Goal: Information Seeking & Learning: Learn about a topic

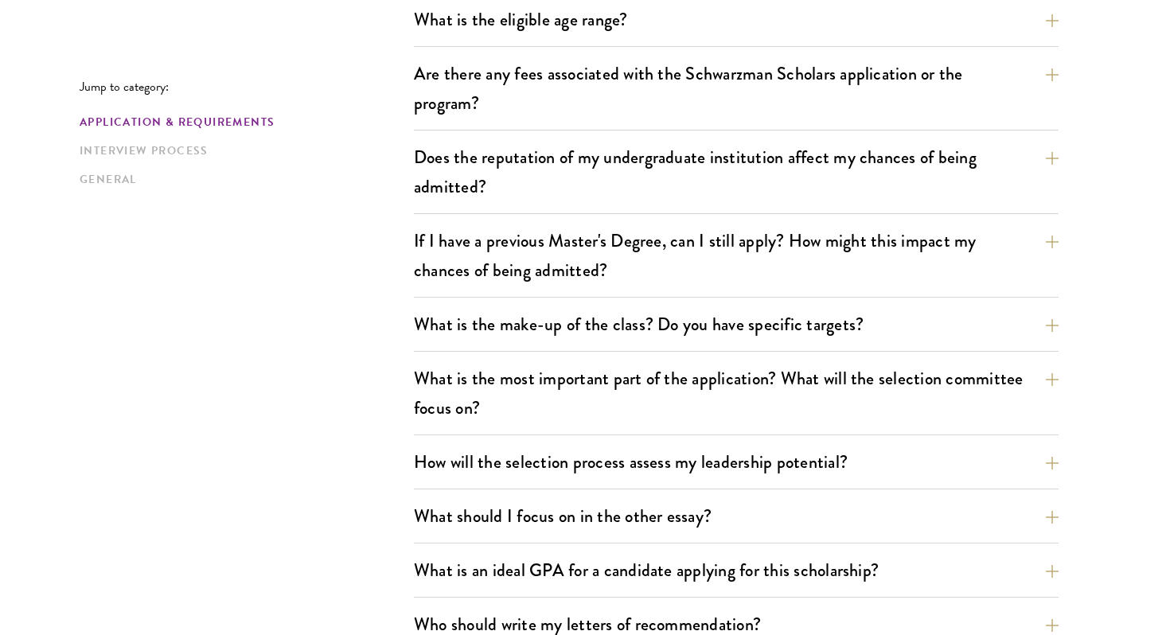
scroll to position [603, 0]
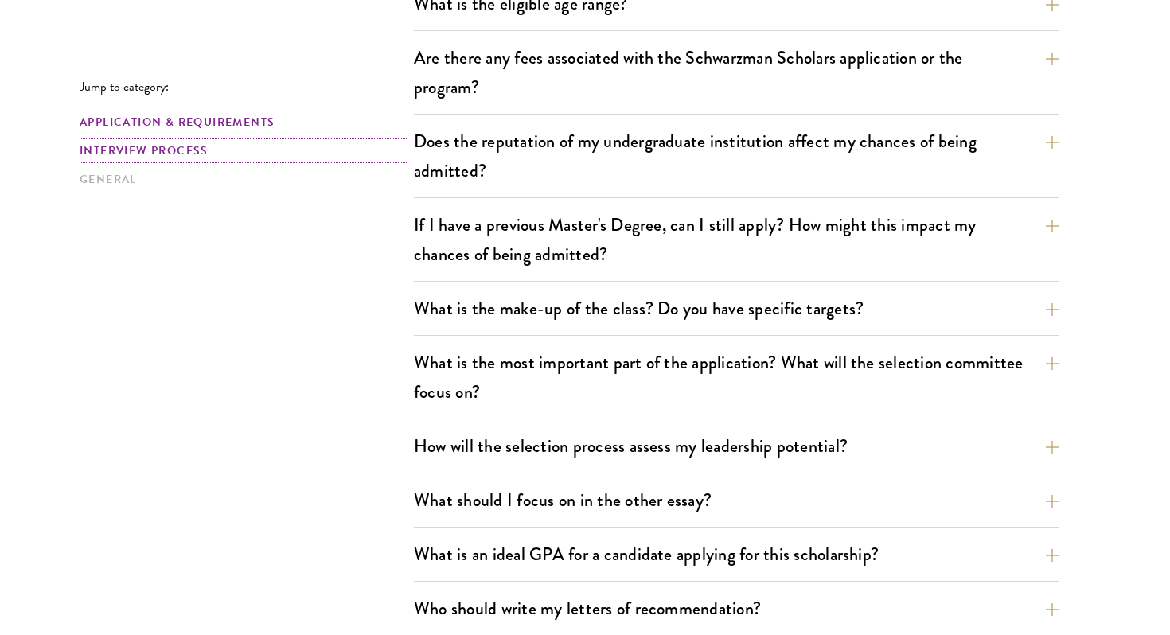
click at [187, 152] on link "Interview Process" at bounding box center [242, 150] width 325 height 17
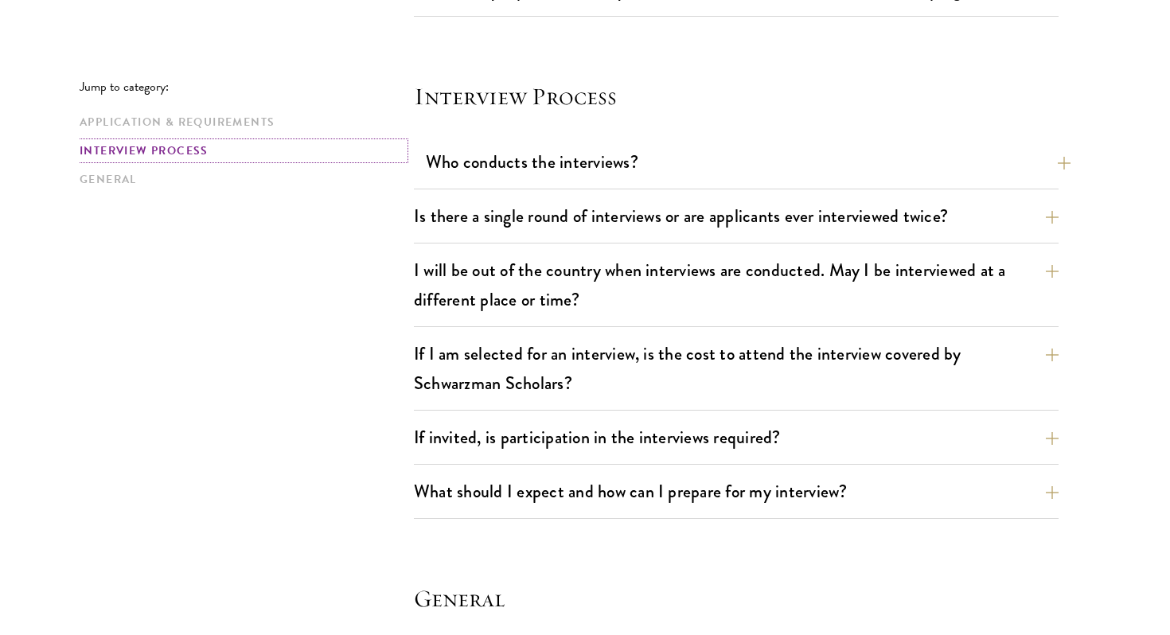
scroll to position [1774, 0]
click at [471, 163] on button "Who conducts the interviews?" at bounding box center [748, 161] width 645 height 36
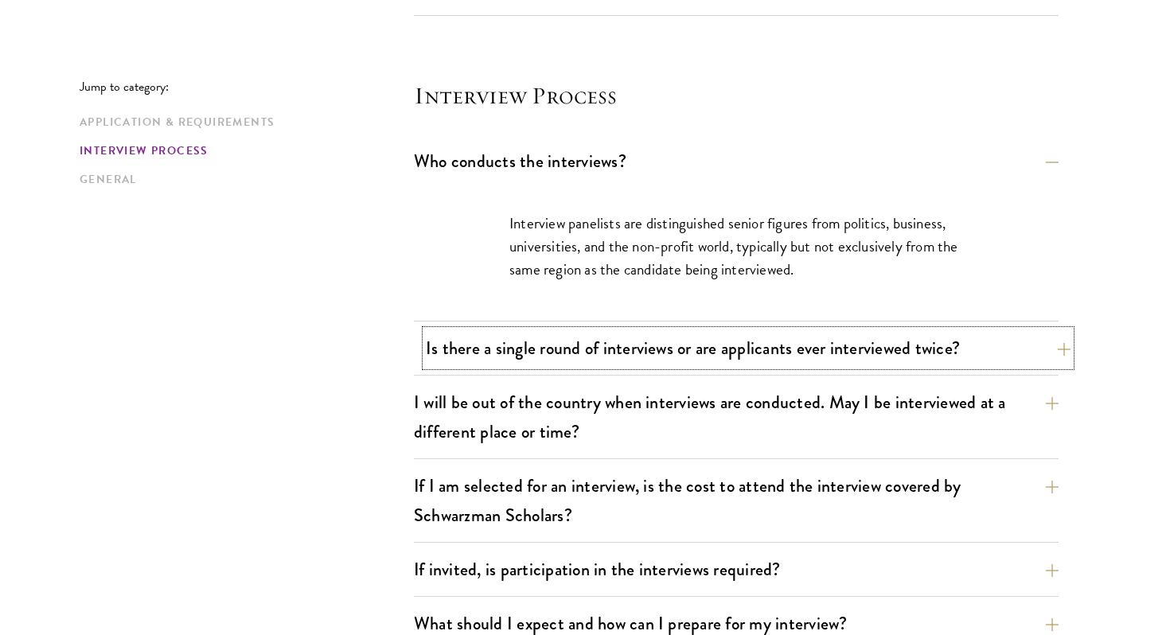
click at [487, 339] on button "Is there a single round of interviews or are applicants ever interviewed twice?" at bounding box center [748, 348] width 645 height 36
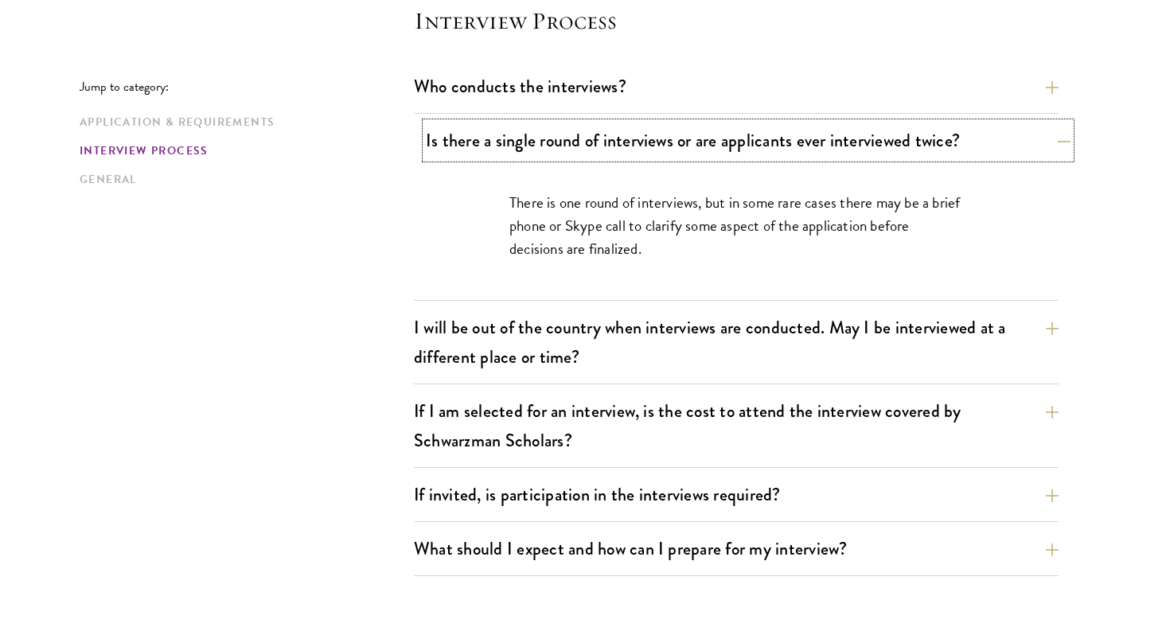
scroll to position [1850, 0]
click at [487, 339] on button "I will be out of the country when interviews are conducted. May I be interviewe…" at bounding box center [736, 340] width 645 height 65
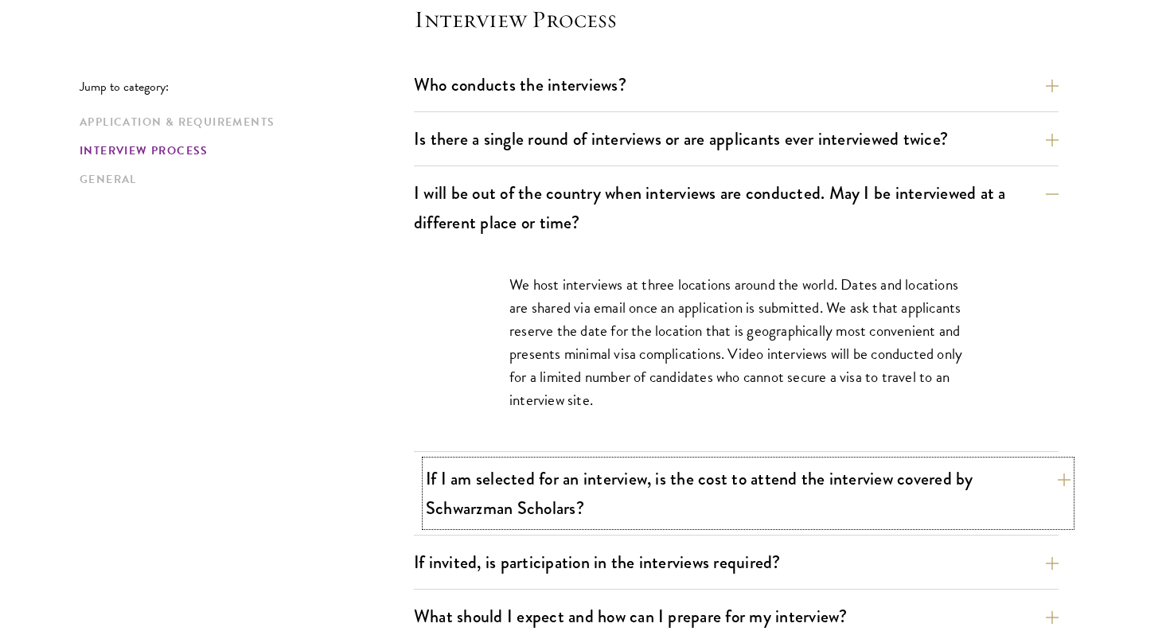
click at [509, 489] on button "If I am selected for an interview, is the cost to attend the interview covered …" at bounding box center [748, 493] width 645 height 65
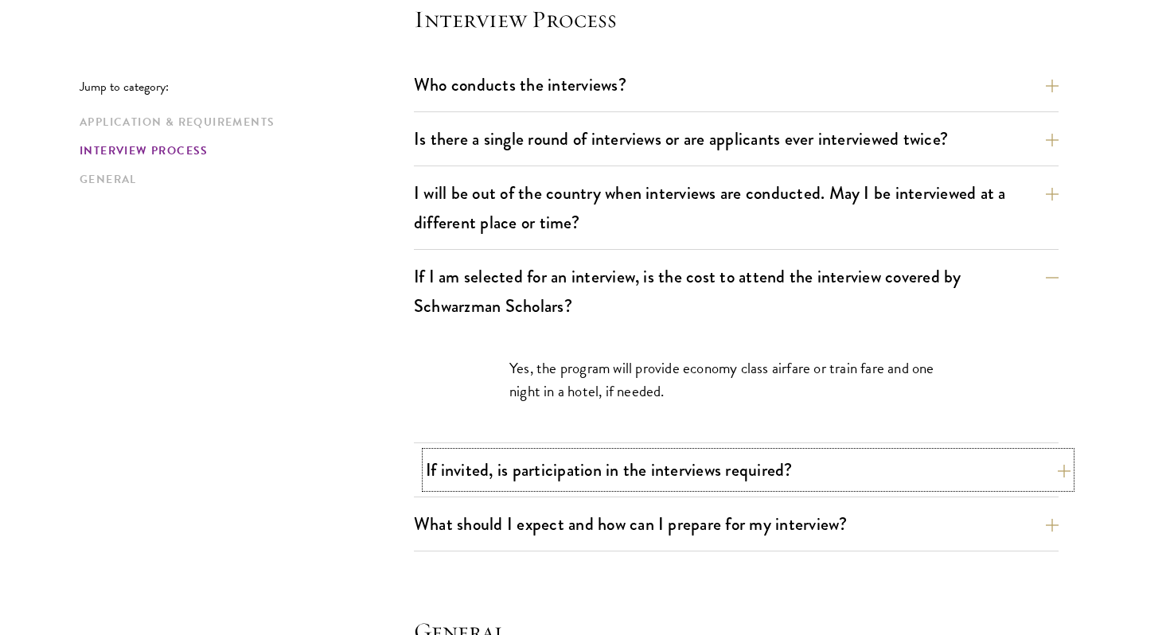
click at [501, 477] on button "If invited, is participation in the interviews required?" at bounding box center [748, 470] width 645 height 36
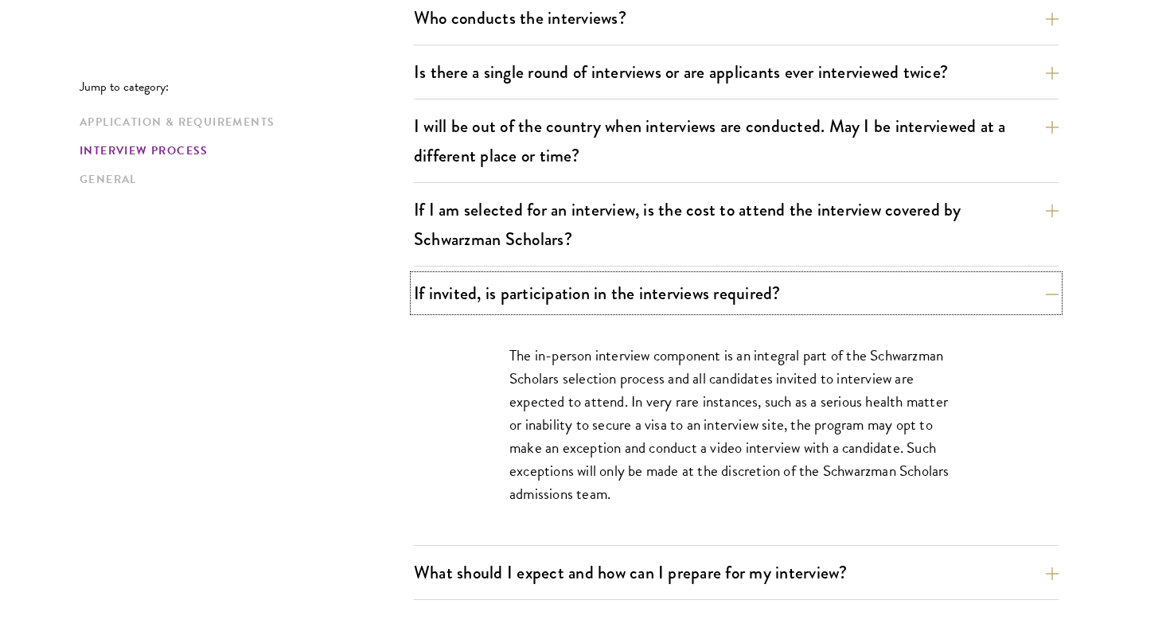
scroll to position [1941, 0]
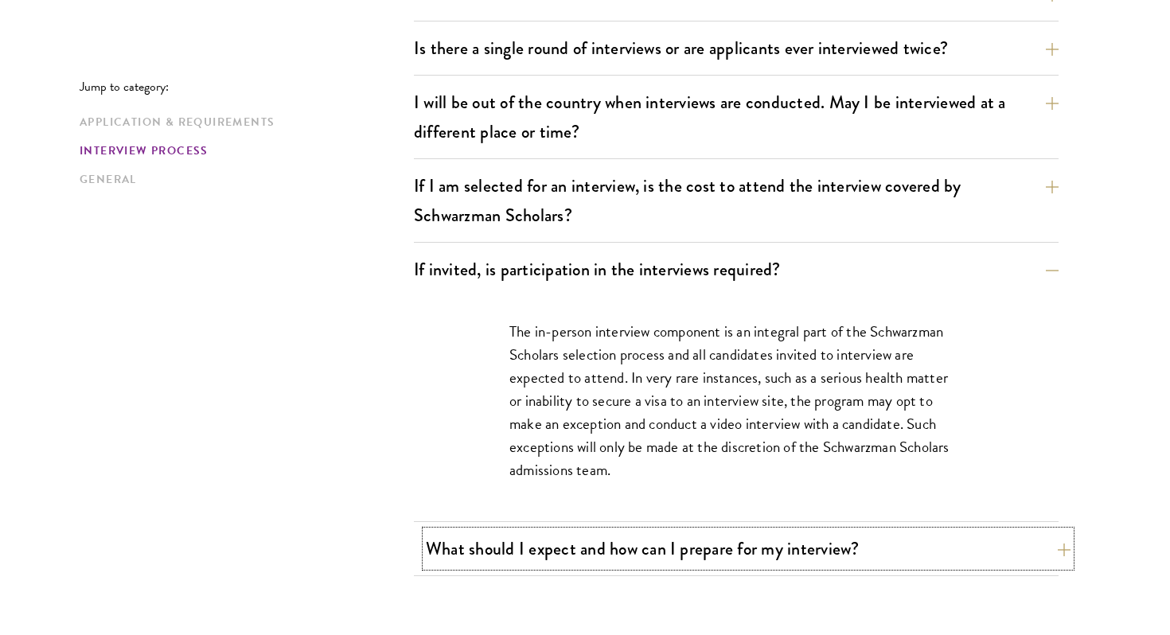
click at [517, 552] on button "What should I expect and how can I prepare for my interview?" at bounding box center [748, 549] width 645 height 36
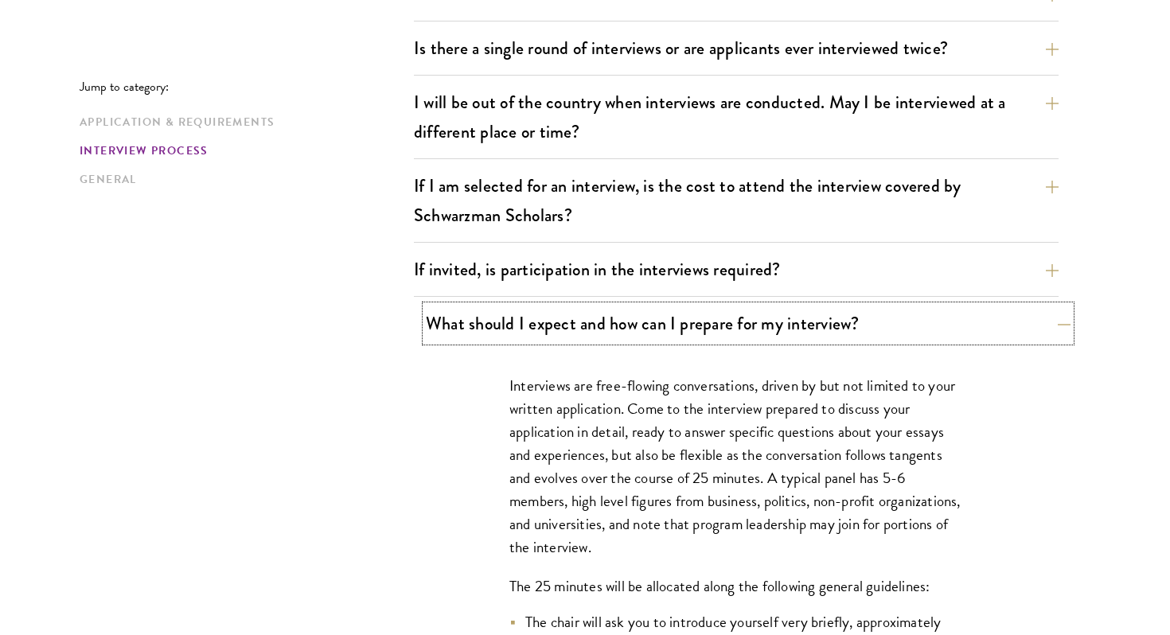
scroll to position [2001, 0]
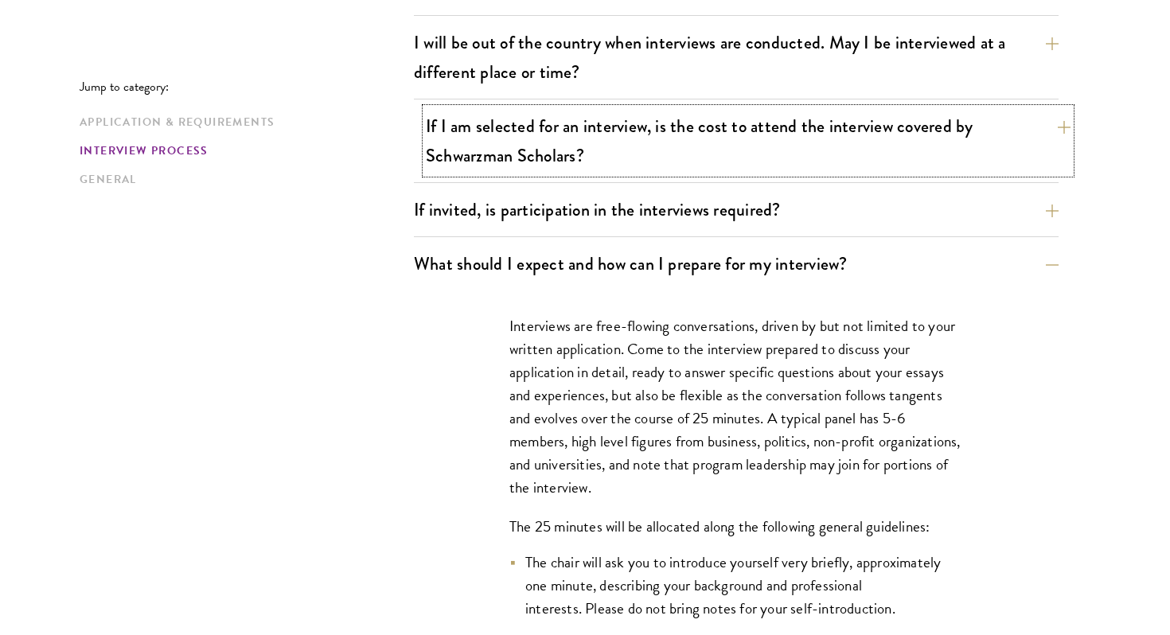
click at [915, 162] on button "If I am selected for an interview, is the cost to attend the interview covered …" at bounding box center [748, 140] width 645 height 65
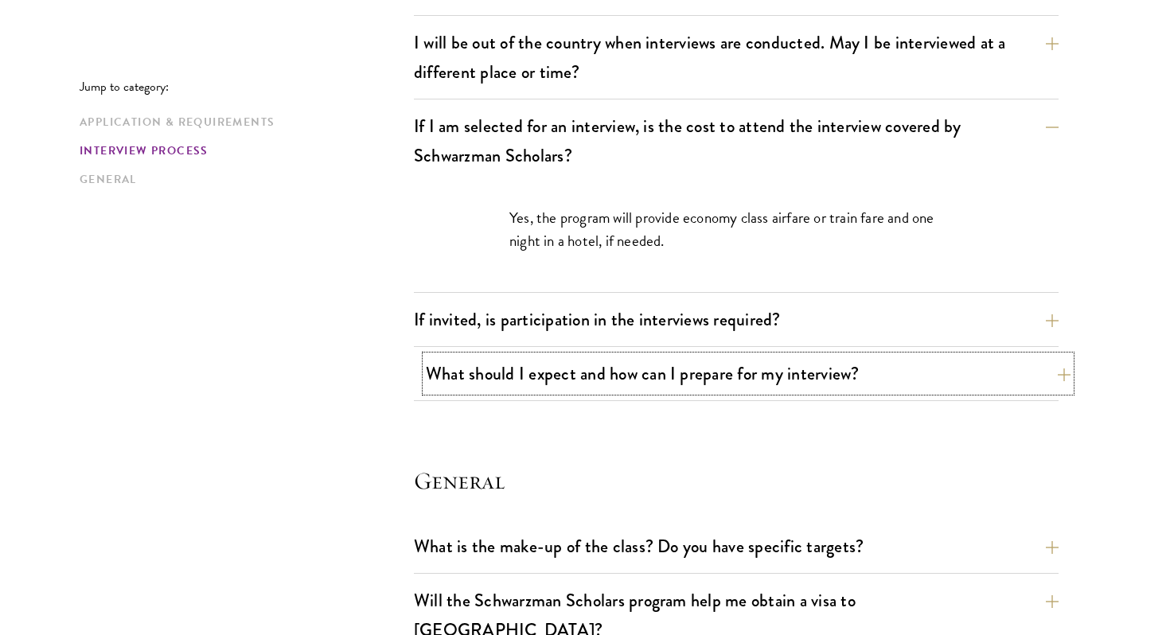
click at [914, 385] on button "What should I expect and how can I prepare for my interview?" at bounding box center [748, 374] width 645 height 36
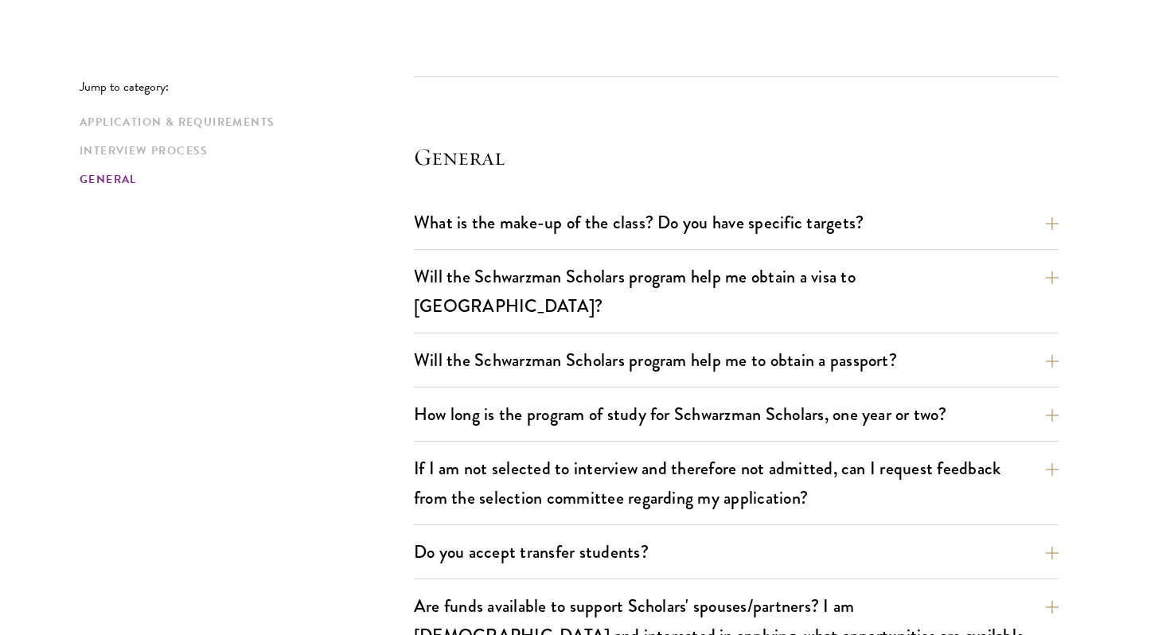
scroll to position [3246, 0]
click at [566, 214] on button "What is the make-up of the class? Do you have specific targets?" at bounding box center [748, 222] width 645 height 36
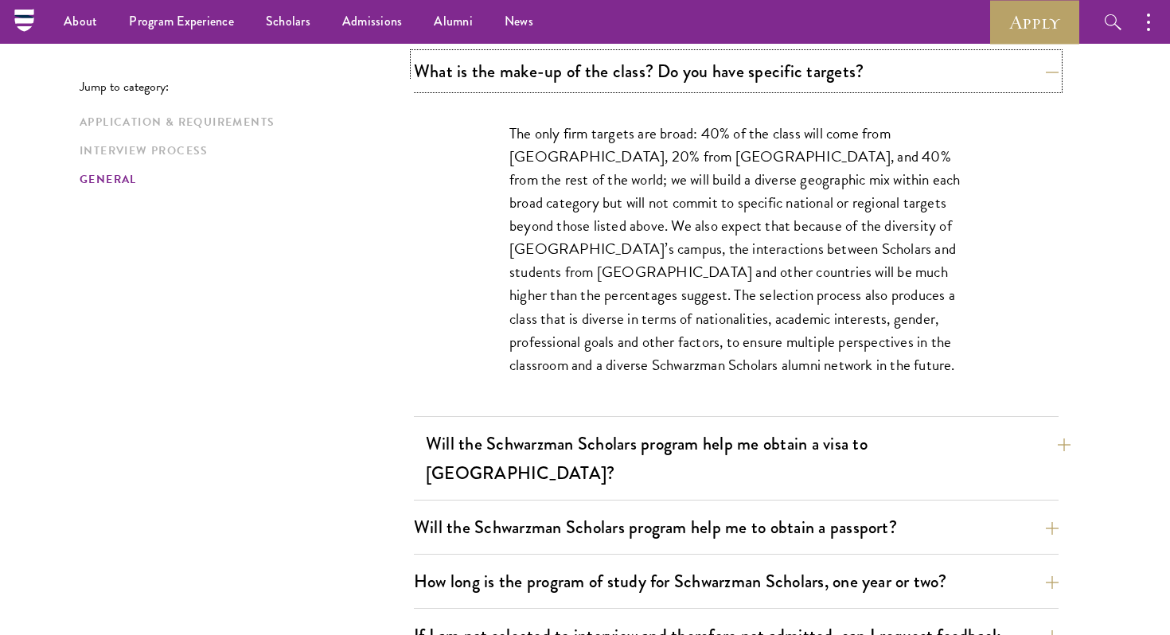
scroll to position [2364, 0]
click at [591, 459] on button "Will the Schwarzman Scholars program help me obtain a visa to [GEOGRAPHIC_DATA]?" at bounding box center [748, 459] width 645 height 65
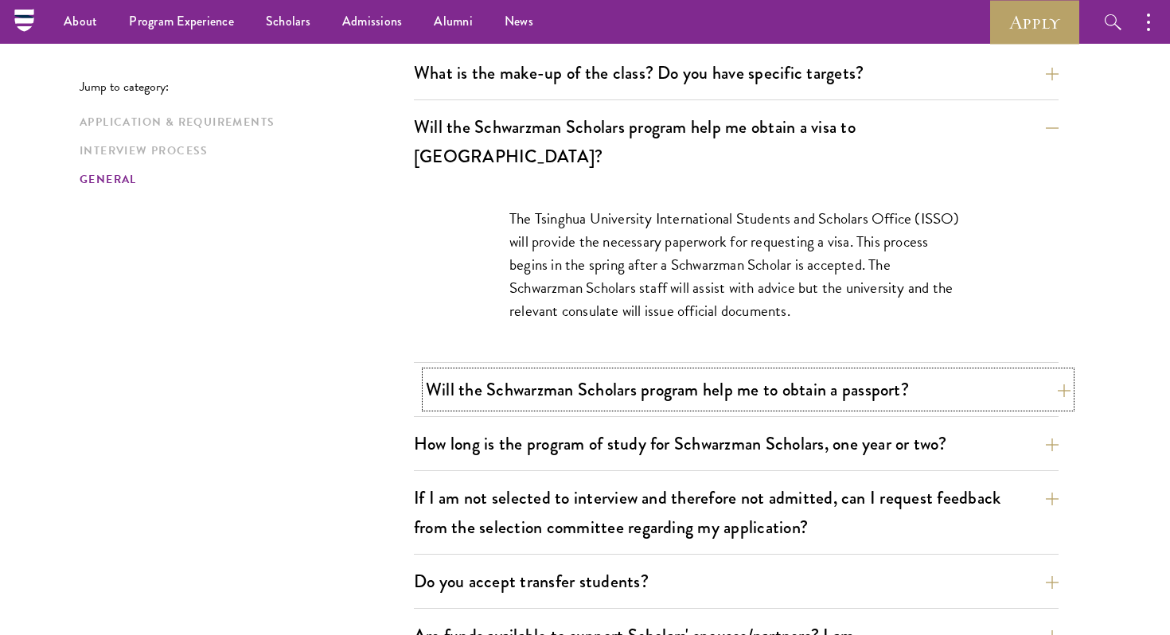
click at [588, 372] on button "Will the Schwarzman Scholars program help me to obtain a passport?" at bounding box center [748, 390] width 645 height 36
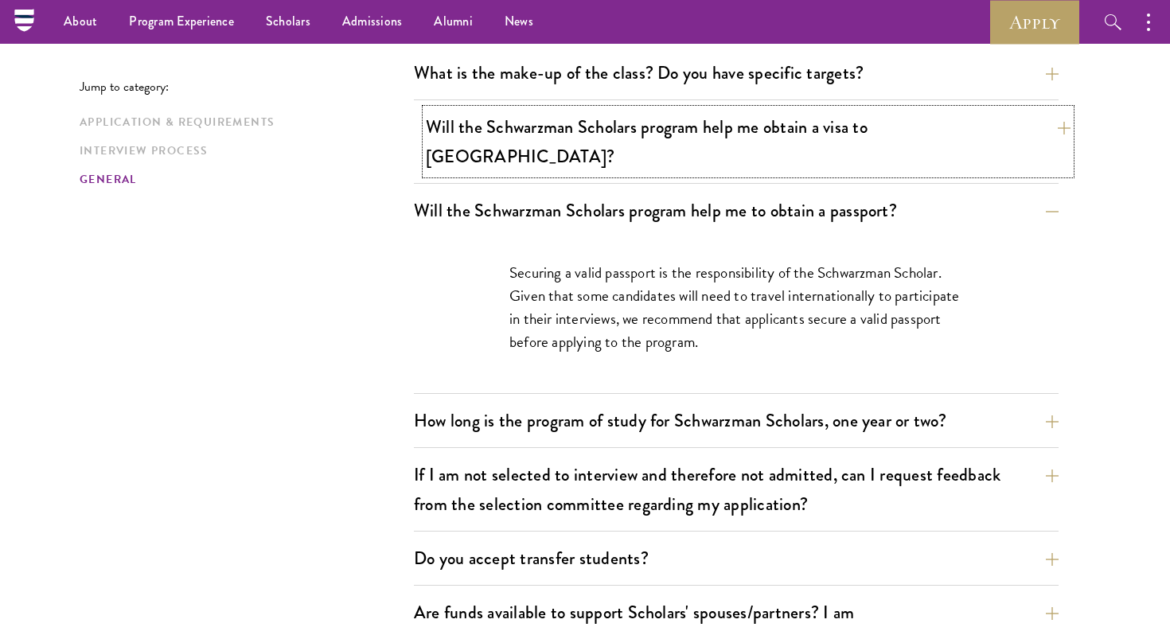
click at [583, 117] on button "Will the Schwarzman Scholars program help me obtain a visa to [GEOGRAPHIC_DATA]?" at bounding box center [748, 141] width 645 height 65
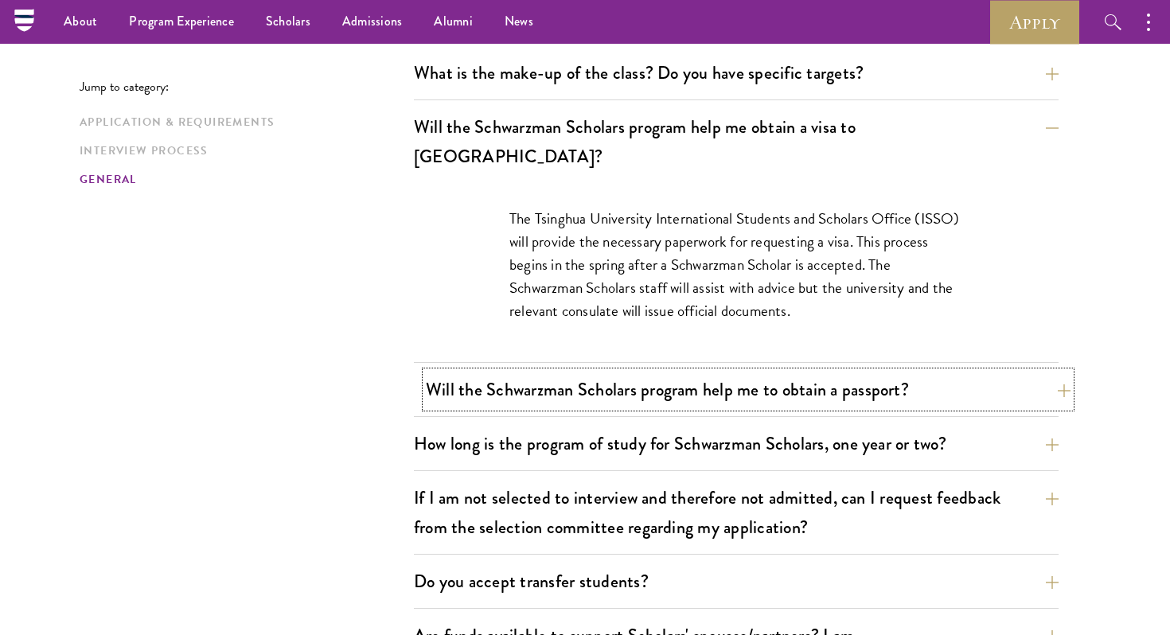
click at [563, 372] on button "Will the Schwarzman Scholars program help me to obtain a passport?" at bounding box center [748, 390] width 645 height 36
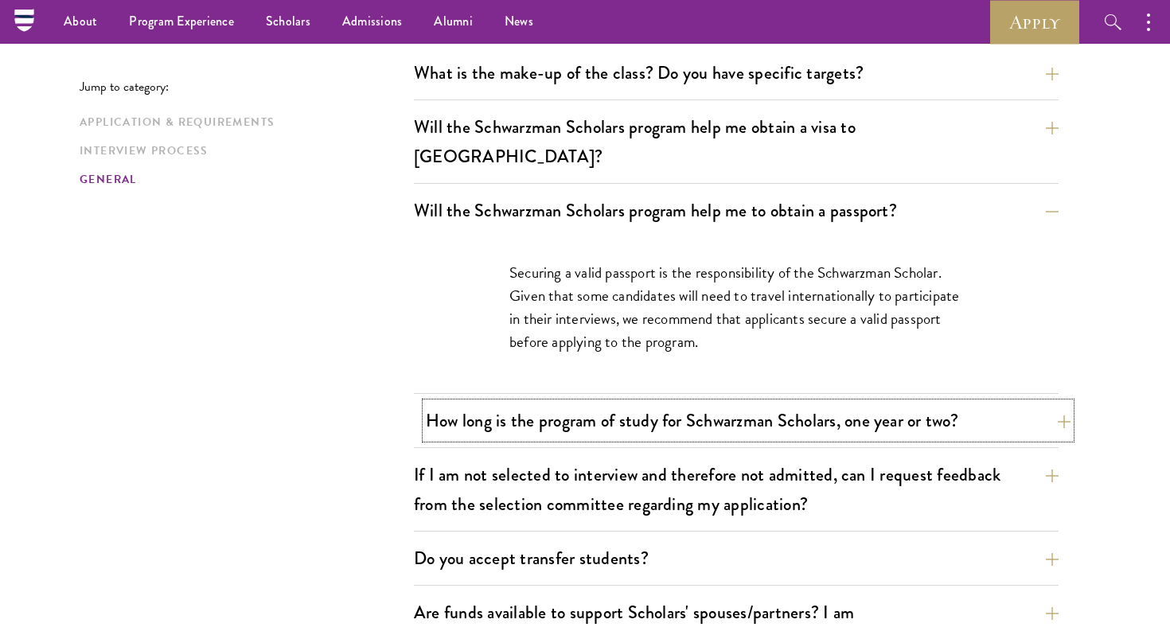
click at [562, 403] on button "How long is the program of study for Schwarzman Scholars, one year or two?" at bounding box center [748, 421] width 645 height 36
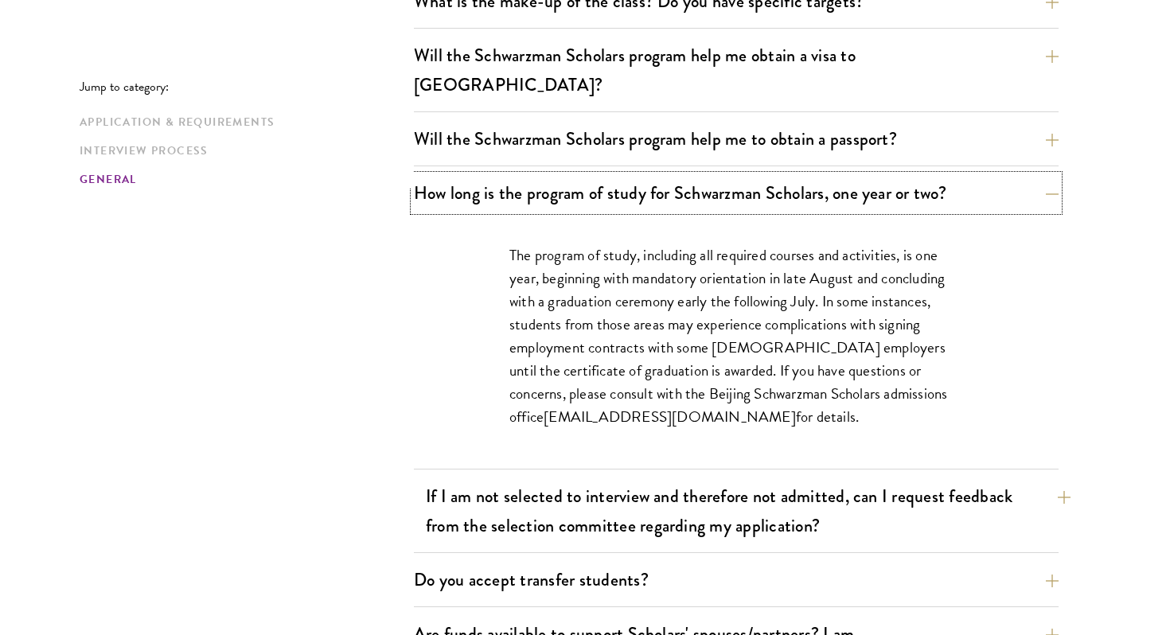
scroll to position [2466, 0]
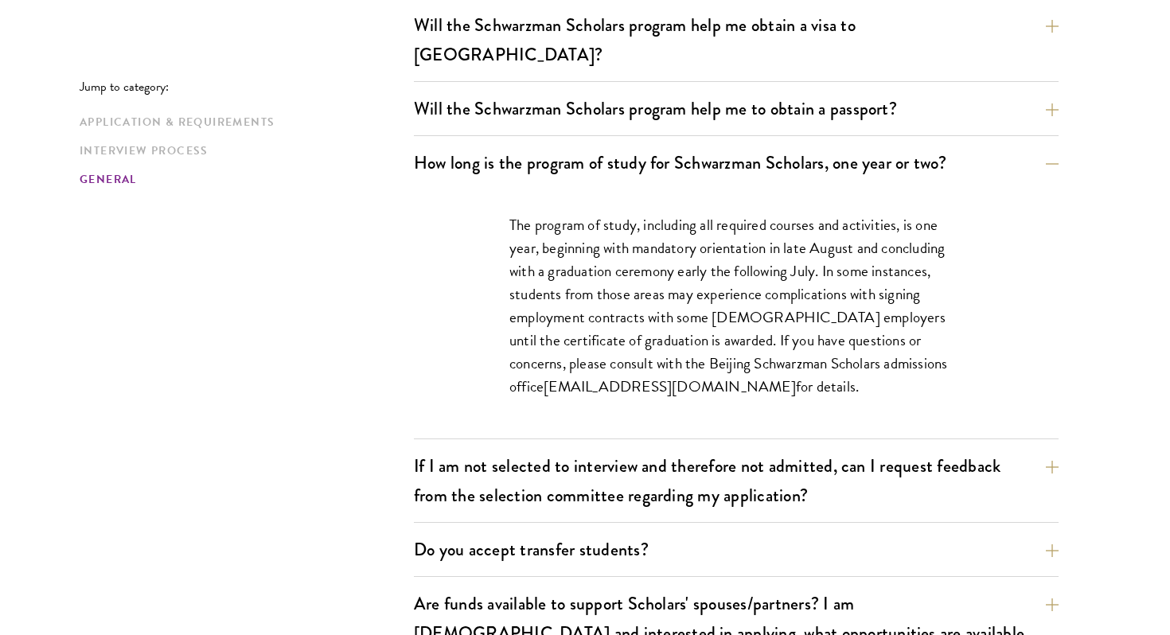
click at [563, 485] on div "If I am not selected to interview and therefore not admitted, can I request fee…" at bounding box center [736, 485] width 645 height 75
click at [569, 462] on button "If I am not selected to interview and therefore not admitted, can I request fee…" at bounding box center [748, 480] width 645 height 65
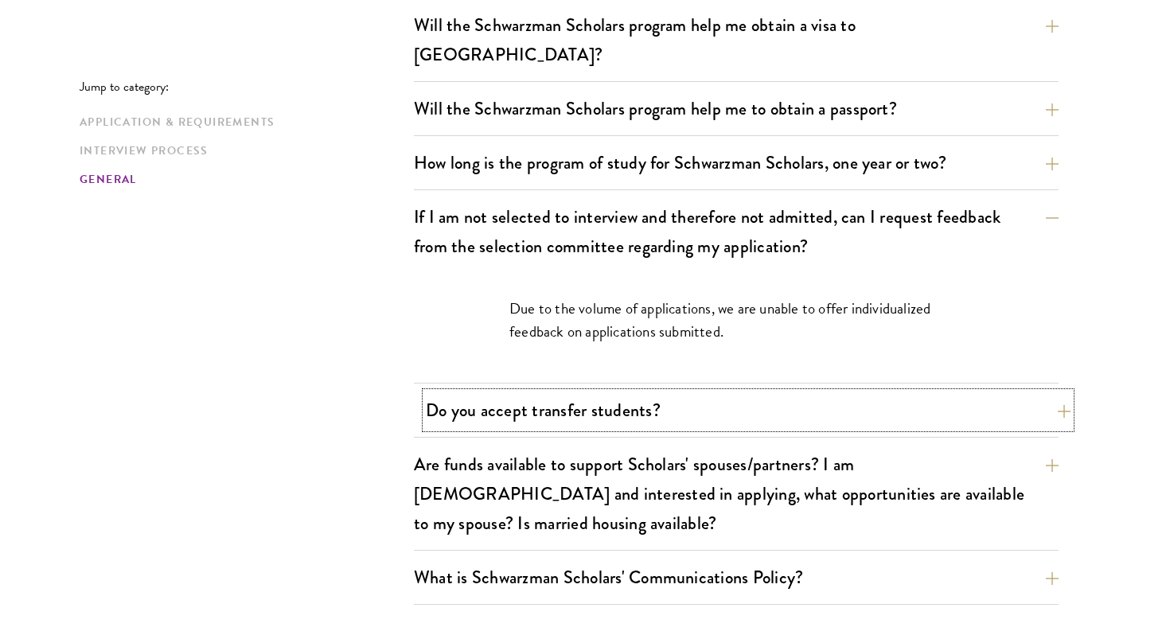
click at [581, 392] on button "Do you accept transfer students?" at bounding box center [748, 410] width 645 height 36
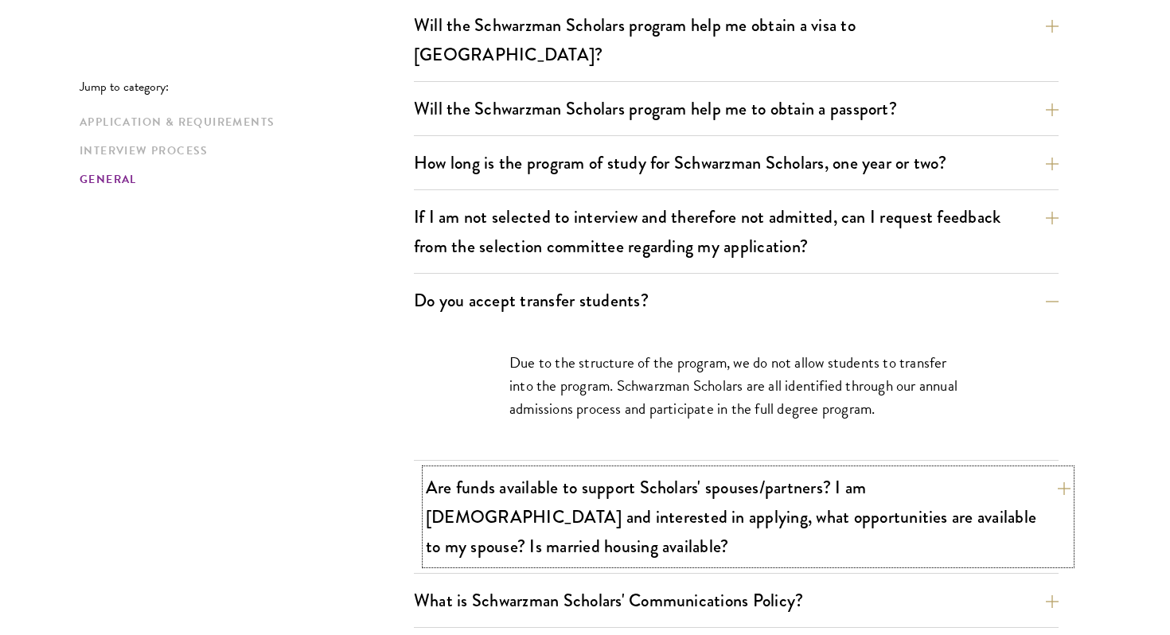
click at [556, 470] on button "Are funds available to support Scholars' spouses/partners? I am [DEMOGRAPHIC_DA…" at bounding box center [748, 517] width 645 height 95
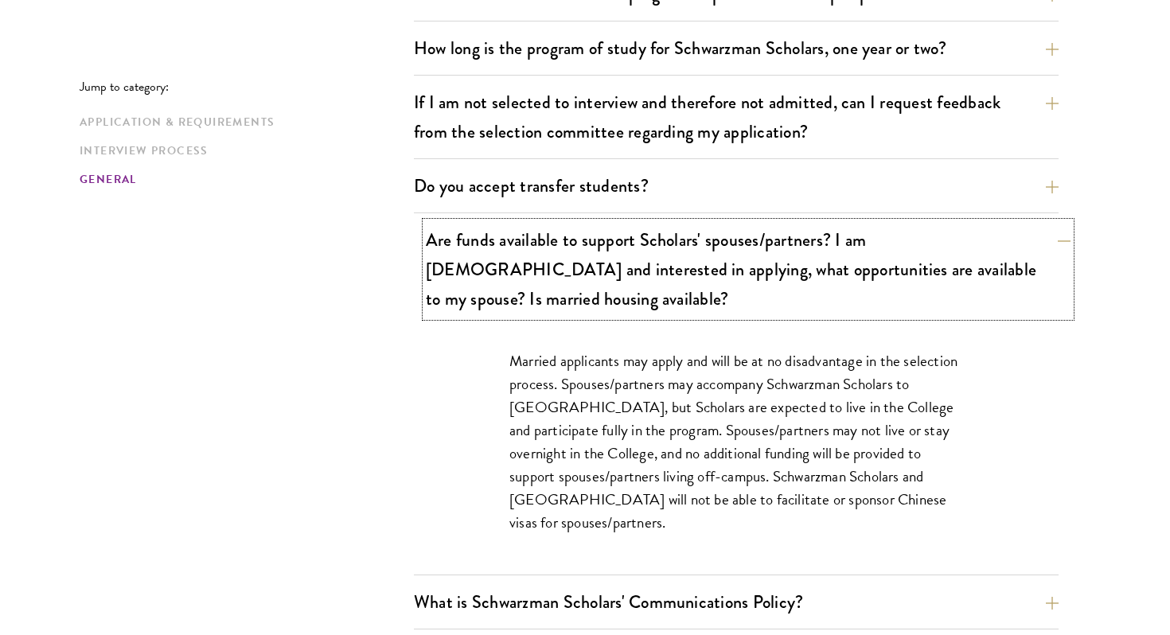
scroll to position [2583, 0]
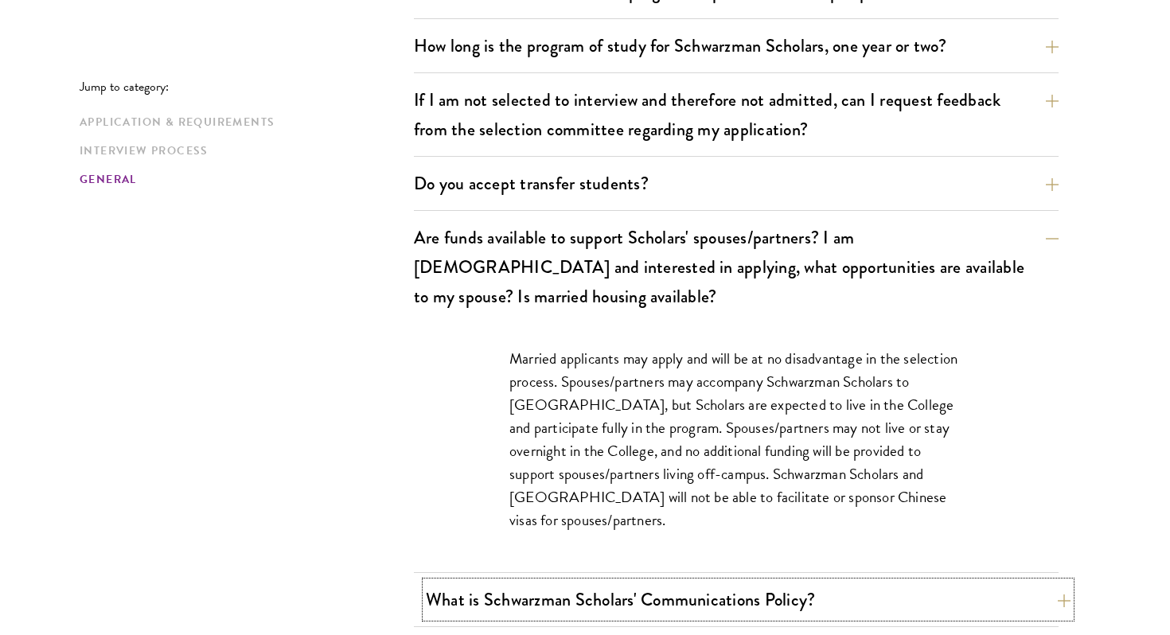
click at [545, 582] on button "What is Schwarzman Scholars' Communications Policy?" at bounding box center [748, 600] width 645 height 36
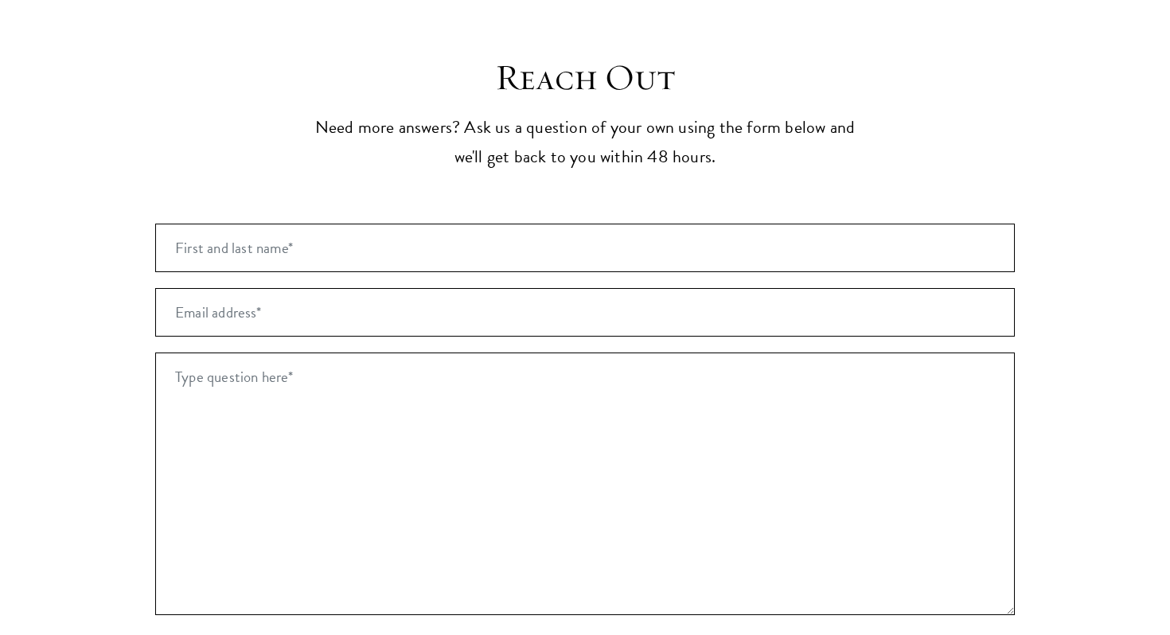
scroll to position [3423, 0]
